Goal: Information Seeking & Learning: Find specific fact

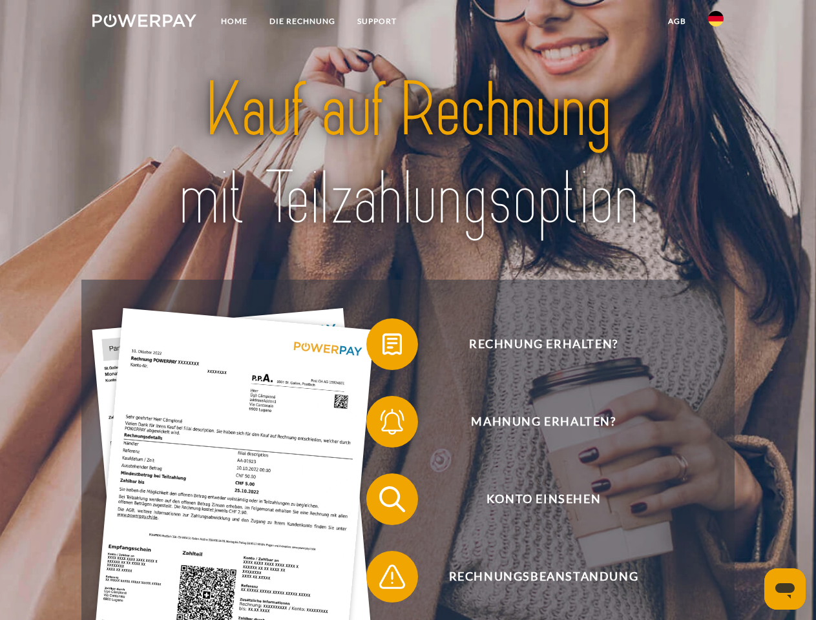
click at [144, 23] on img at bounding box center [144, 20] width 104 height 13
click at [716, 23] on img at bounding box center [716, 19] width 16 height 16
click at [676, 21] on link "agb" at bounding box center [677, 21] width 40 height 23
click at [382, 347] on span at bounding box center [372, 344] width 65 height 65
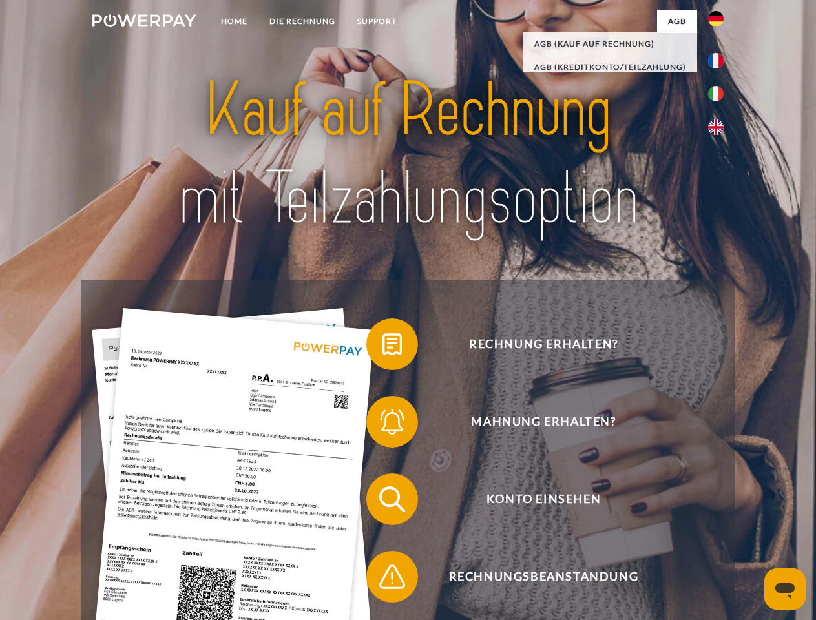
click at [382, 424] on span at bounding box center [372, 421] width 65 height 65
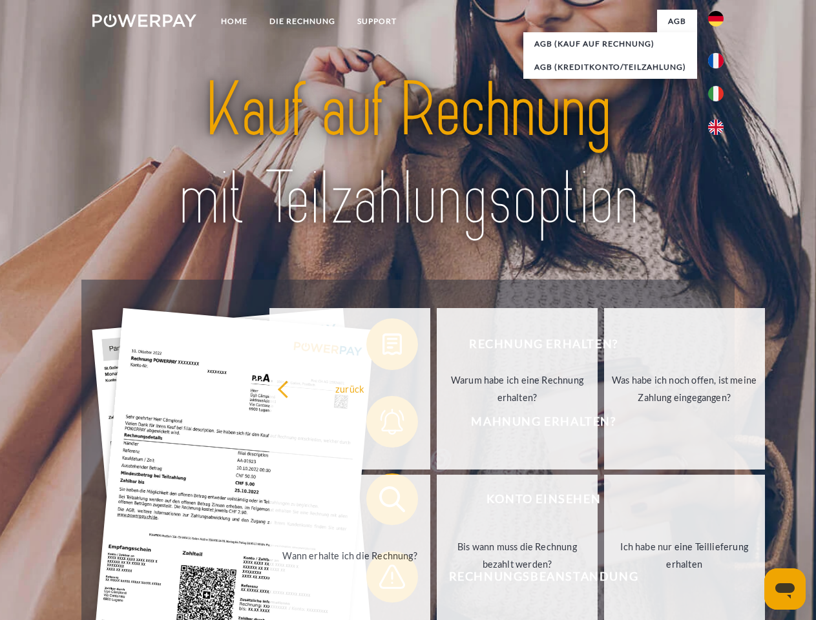
click at [437, 502] on link "Bis wann muss die Rechnung bezahlt werden?" at bounding box center [517, 555] width 161 height 161
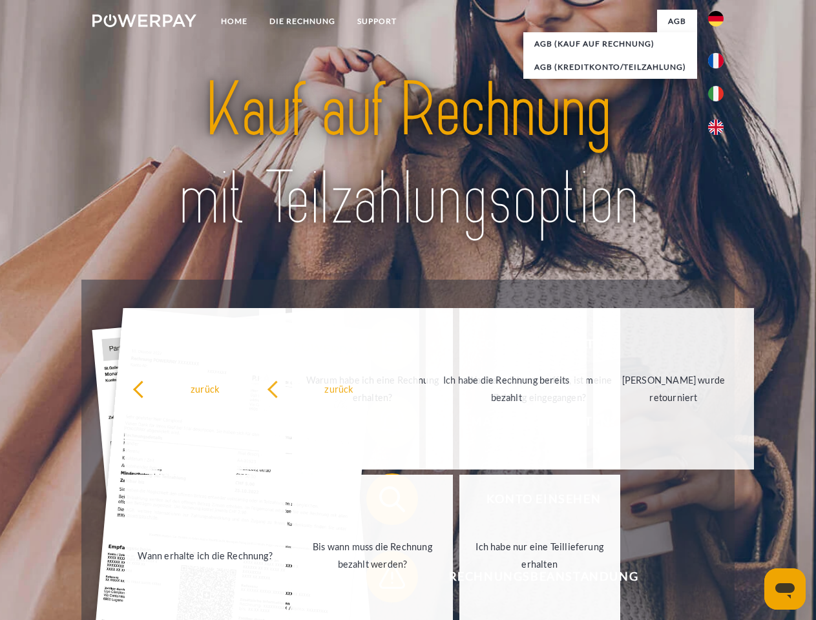
click at [382, 579] on div "zurück Warum habe ich eine Rechnung erhalten? Was habe ich noch offen, ist mein…" at bounding box center [373, 472] width 522 height 333
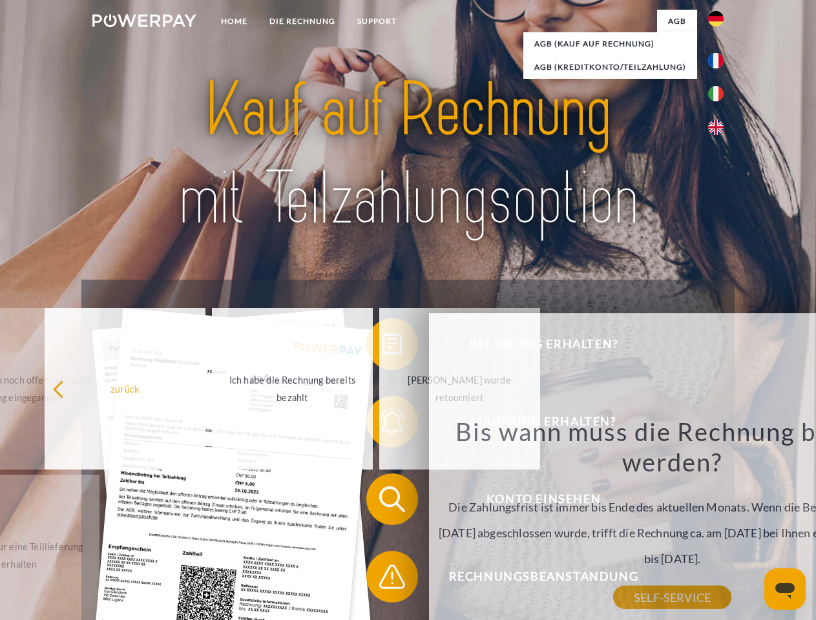
click at [785, 589] on icon "Messaging-Fenster öffnen" at bounding box center [784, 591] width 19 height 16
